Goal: Task Accomplishment & Management: Use online tool/utility

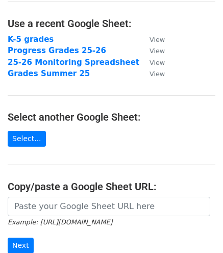
scroll to position [153, 0]
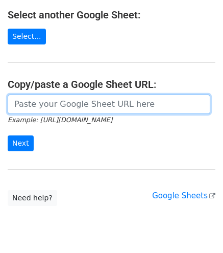
click at [40, 105] on input "url" at bounding box center [109, 103] width 203 height 19
paste input "[URL][DOMAIN_NAME]"
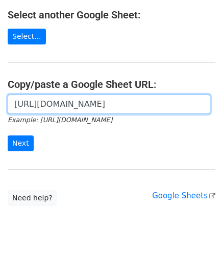
scroll to position [0, 312]
type input "https://docs.google.com/spreadsheets/d/1mTs-u1wDIyFi_joX21GbqvLQehHd7YasXqstev4…"
click at [8, 135] on input "Next" at bounding box center [21, 143] width 26 height 16
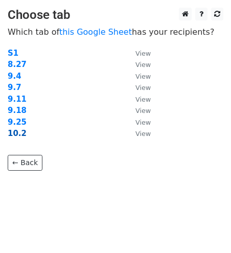
click at [14, 133] on strong "10.2" at bounding box center [17, 133] width 19 height 9
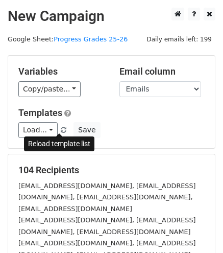
click at [60, 126] on link at bounding box center [64, 130] width 9 height 8
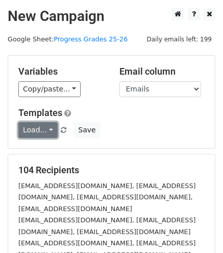
click at [49, 130] on link "Load..." at bounding box center [37, 130] width 39 height 16
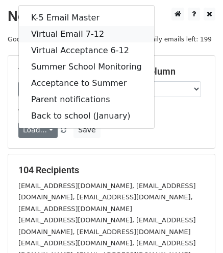
click at [44, 32] on link "Virtual Email 7-12" at bounding box center [86, 34] width 135 height 16
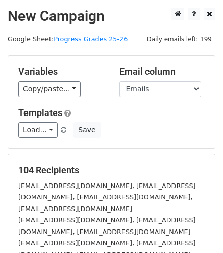
scroll to position [153, 0]
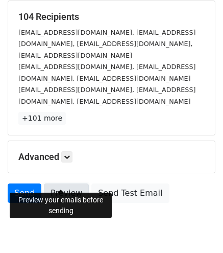
click at [71, 183] on link "Preview" at bounding box center [66, 192] width 45 height 19
click at [61, 183] on link "Preview" at bounding box center [66, 192] width 45 height 19
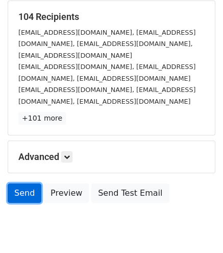
click at [25, 183] on link "Send" at bounding box center [25, 192] width 34 height 19
